Goal: Transaction & Acquisition: Purchase product/service

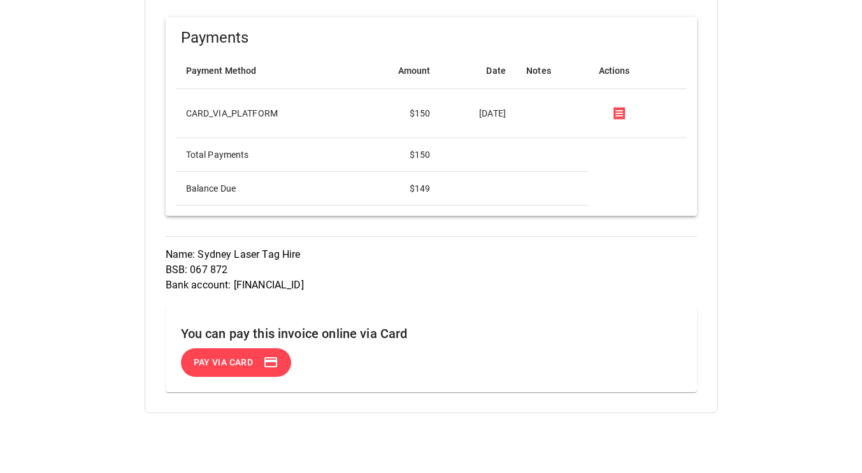
scroll to position [758, 0]
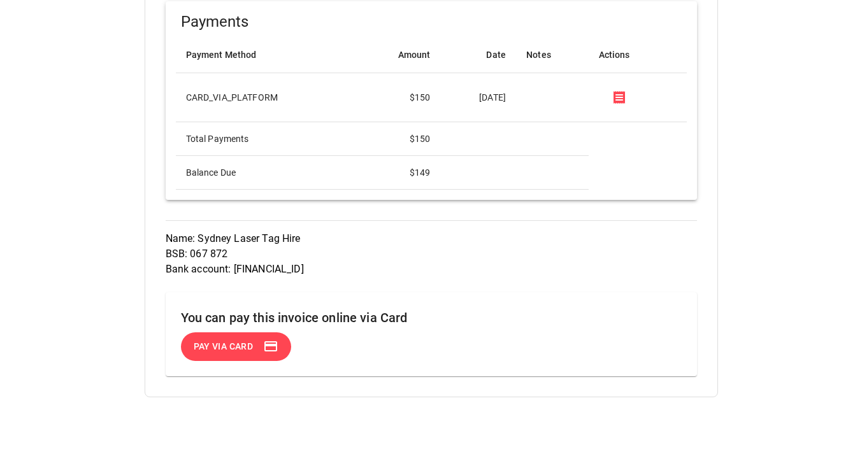
click at [218, 338] on span "Pay via Card" at bounding box center [222, 346] width 62 height 17
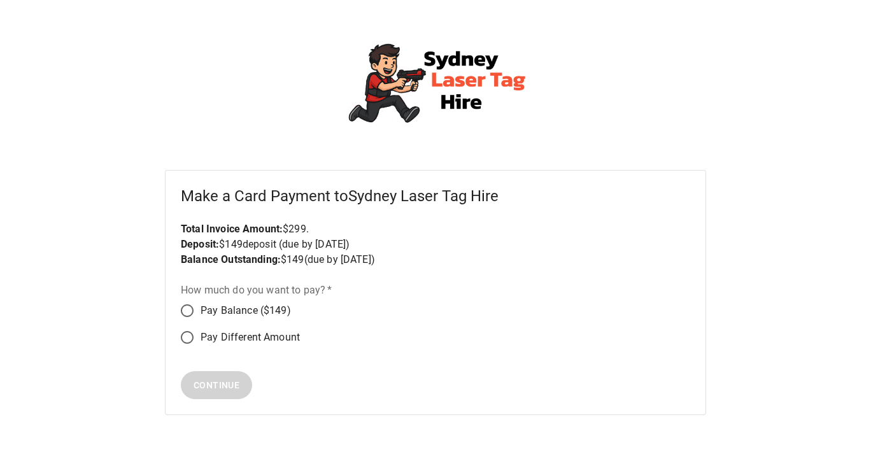
click at [229, 306] on span "Pay Balance ($149)" at bounding box center [246, 310] width 90 height 15
drag, startPoint x: 220, startPoint y: 385, endPoint x: 228, endPoint y: 385, distance: 7.7
click at [221, 385] on span "Continue" at bounding box center [217, 386] width 46 height 16
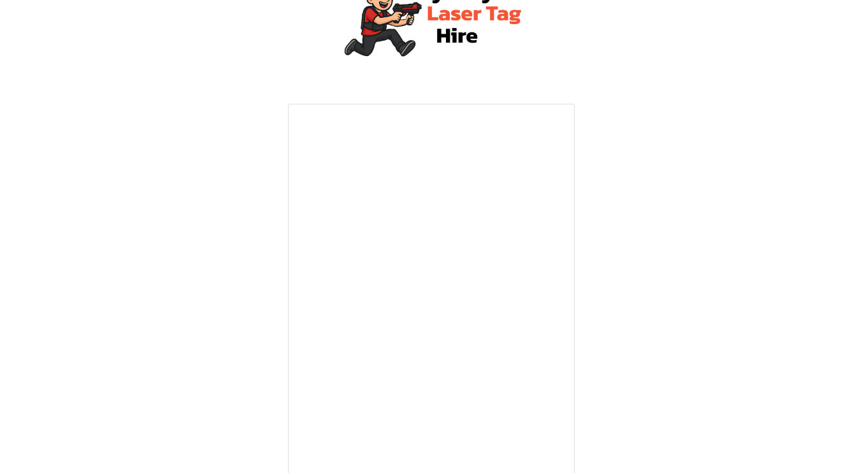
scroll to position [277, 0]
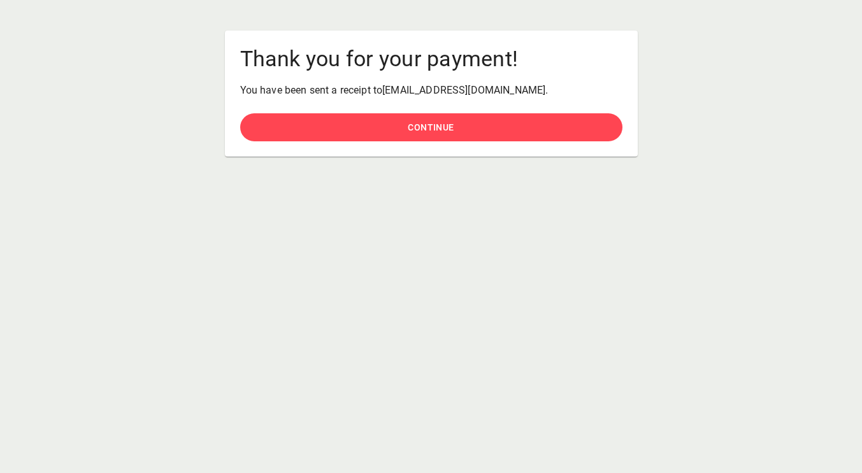
click at [456, 126] on button "Continue" at bounding box center [431, 127] width 382 height 29
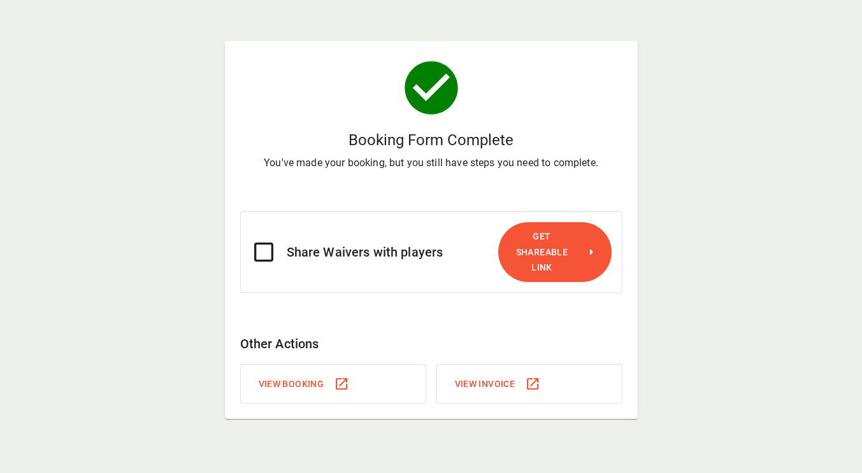
click at [534, 253] on span "Get Shareable Link" at bounding box center [541, 252] width 62 height 47
